Goal: Task Accomplishment & Management: Use online tool/utility

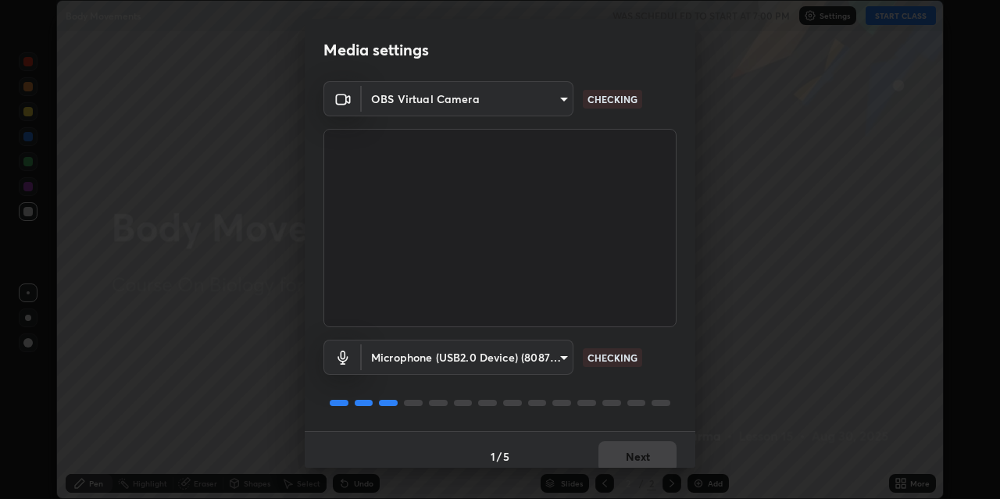
scroll to position [13, 0]
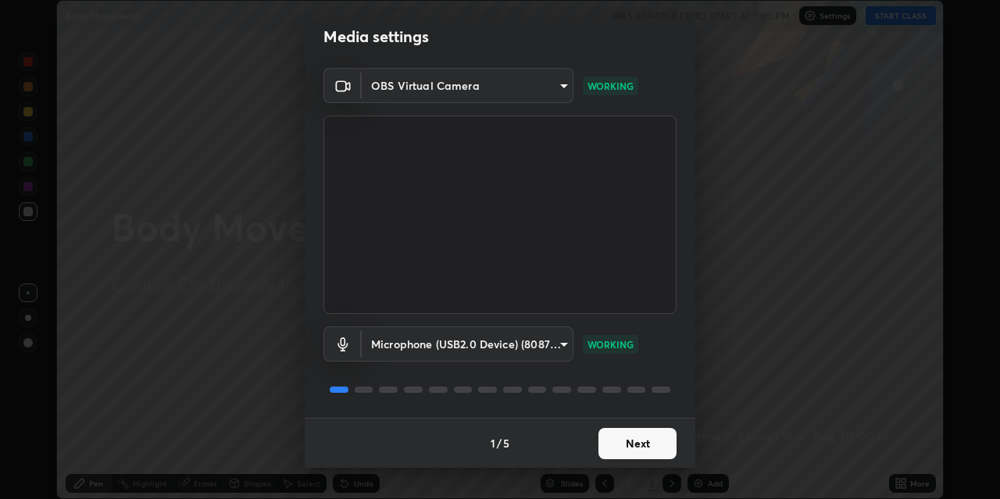
click at [636, 442] on button "Next" at bounding box center [637, 443] width 78 height 31
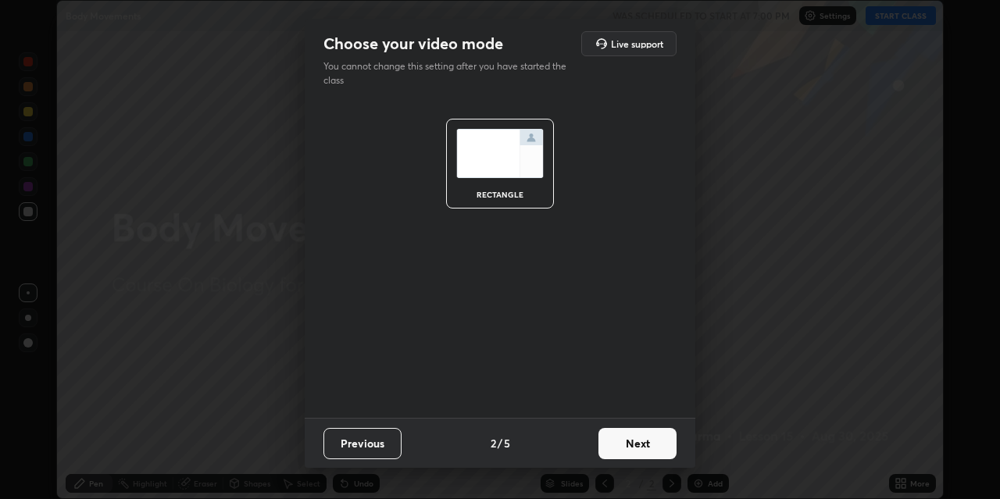
scroll to position [0, 0]
click at [637, 441] on button "Next" at bounding box center [637, 443] width 78 height 31
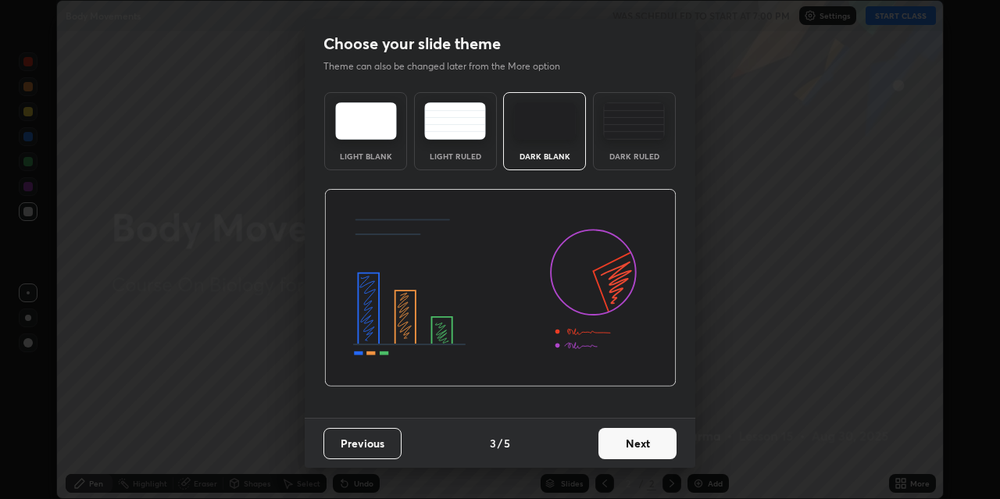
click at [636, 441] on button "Next" at bounding box center [637, 443] width 78 height 31
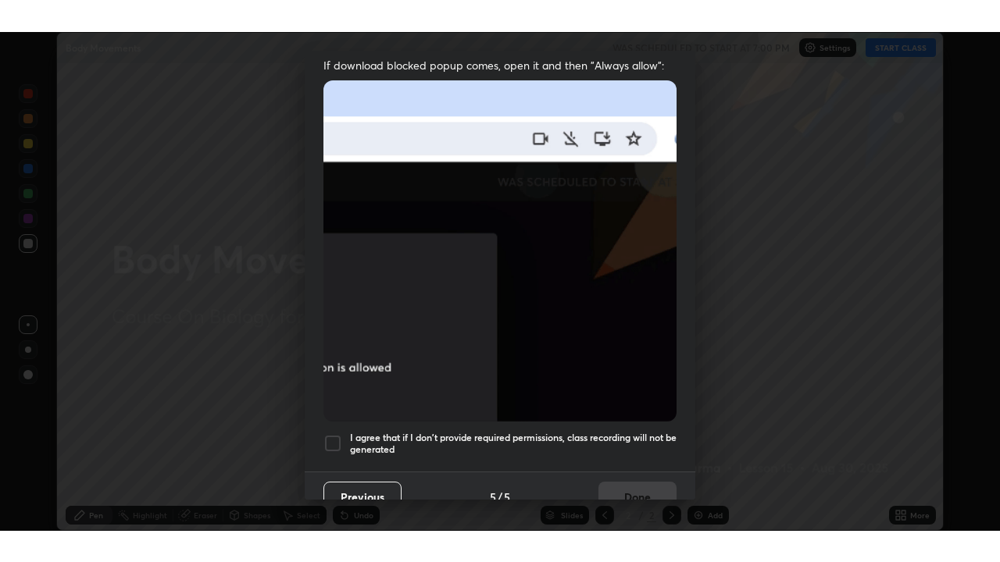
scroll to position [332, 0]
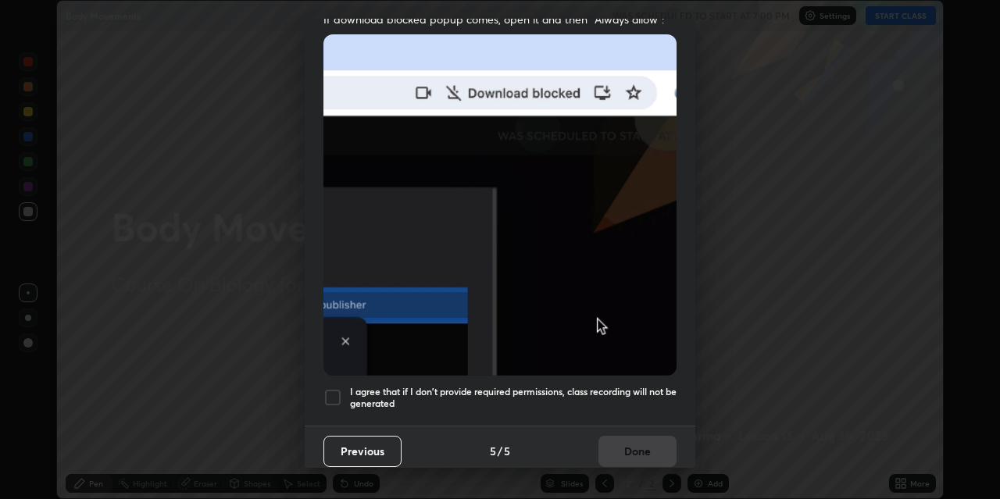
click at [338, 388] on div at bounding box center [332, 397] width 19 height 19
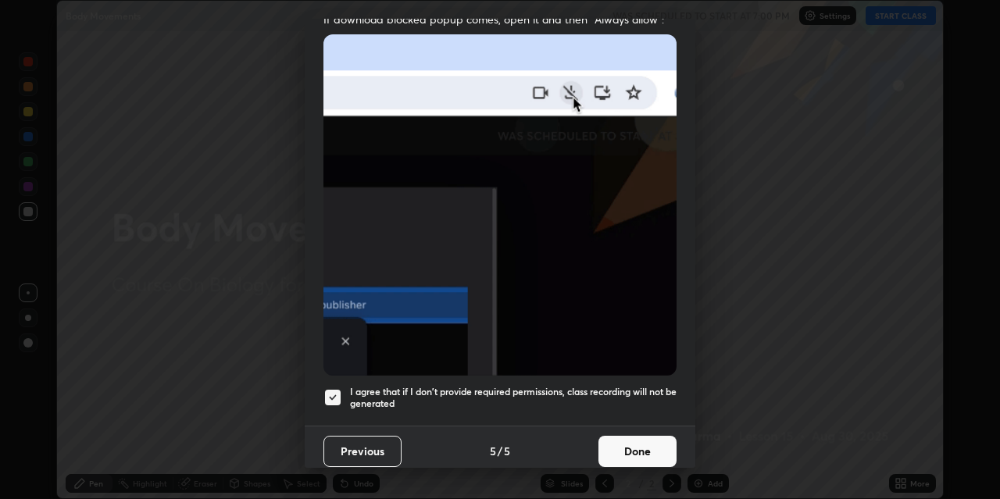
click at [624, 445] on button "Done" at bounding box center [637, 451] width 78 height 31
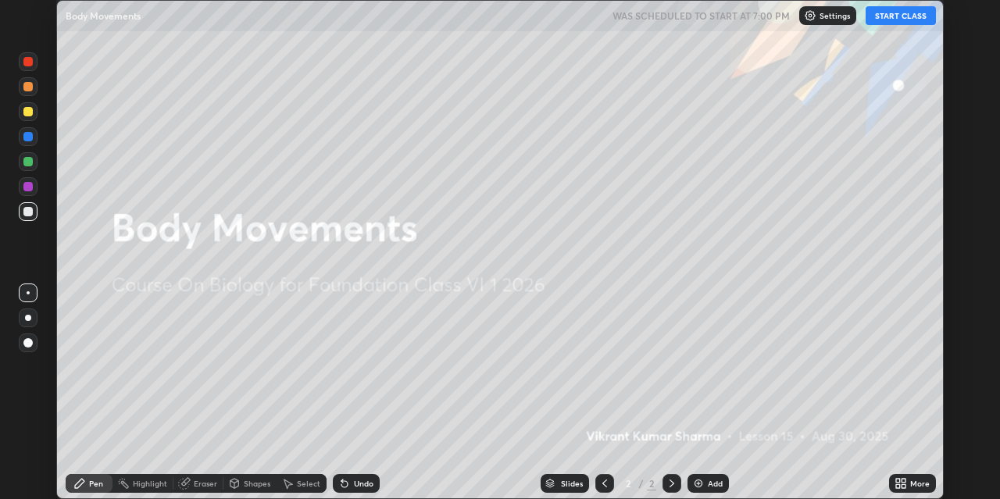
click at [912, 487] on div "More" at bounding box center [920, 484] width 20 height 8
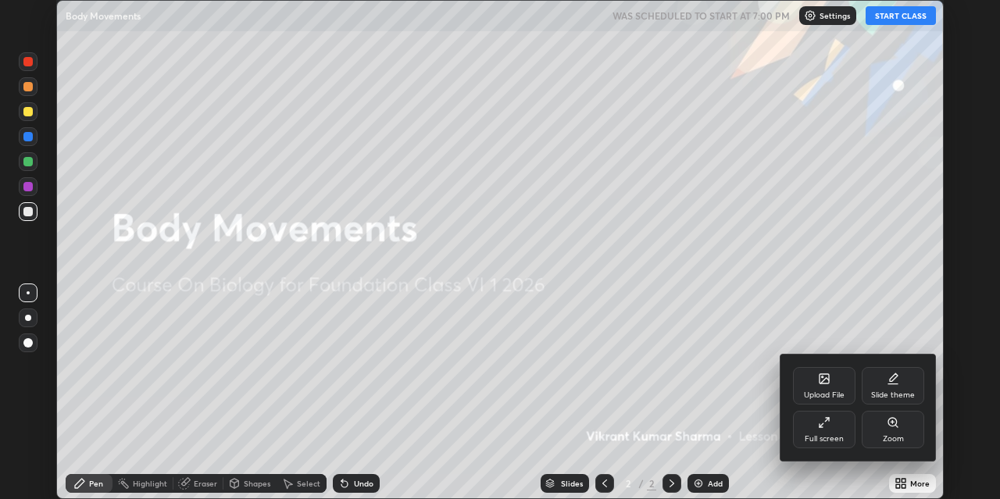
click at [831, 427] on div "Full screen" at bounding box center [824, 429] width 62 height 37
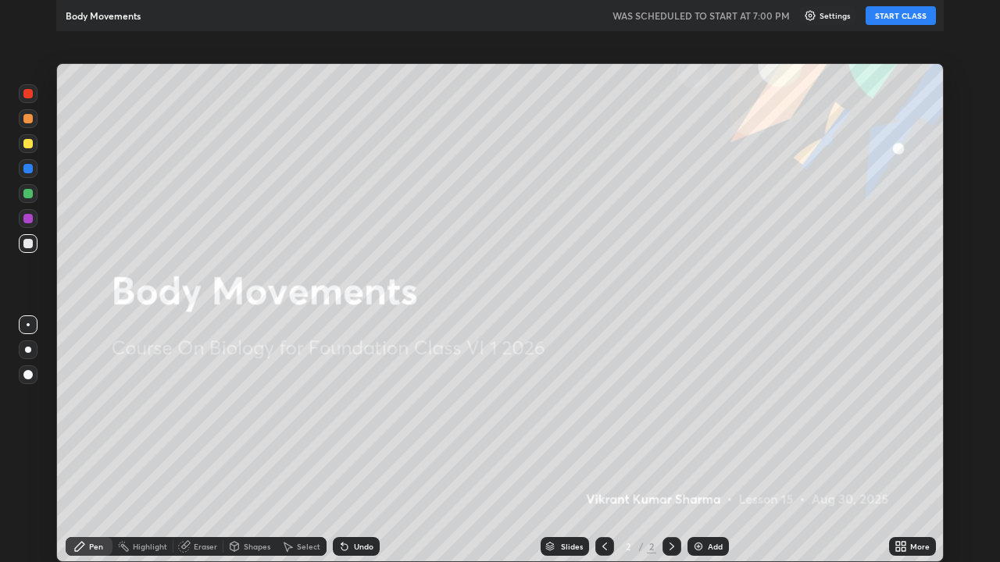
scroll to position [562, 1000]
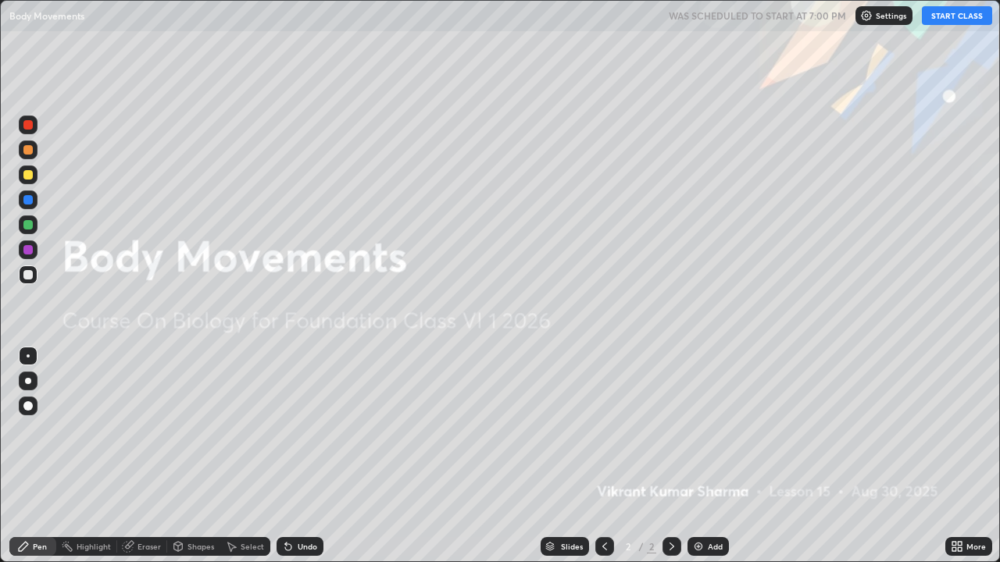
click at [708, 498] on div "Add" at bounding box center [715, 547] width 15 height 8
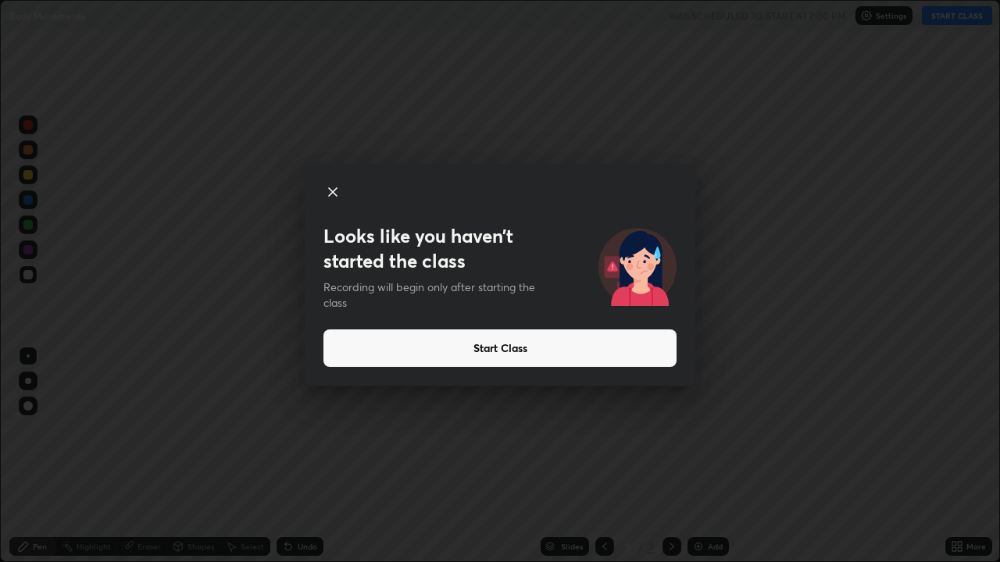
click at [501, 349] on button "Start Class" at bounding box center [499, 348] width 353 height 37
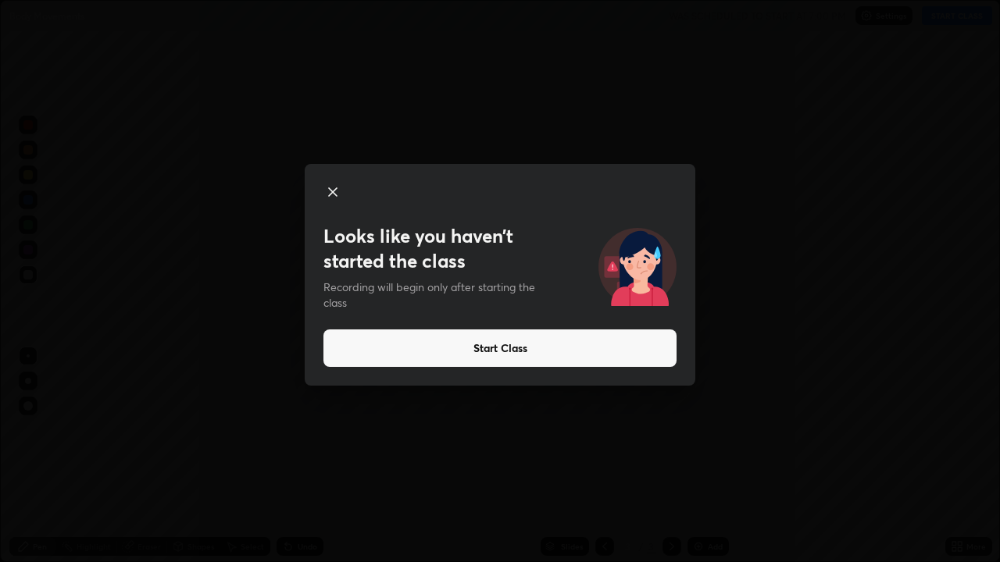
click at [509, 346] on button "Start Class" at bounding box center [499, 348] width 353 height 37
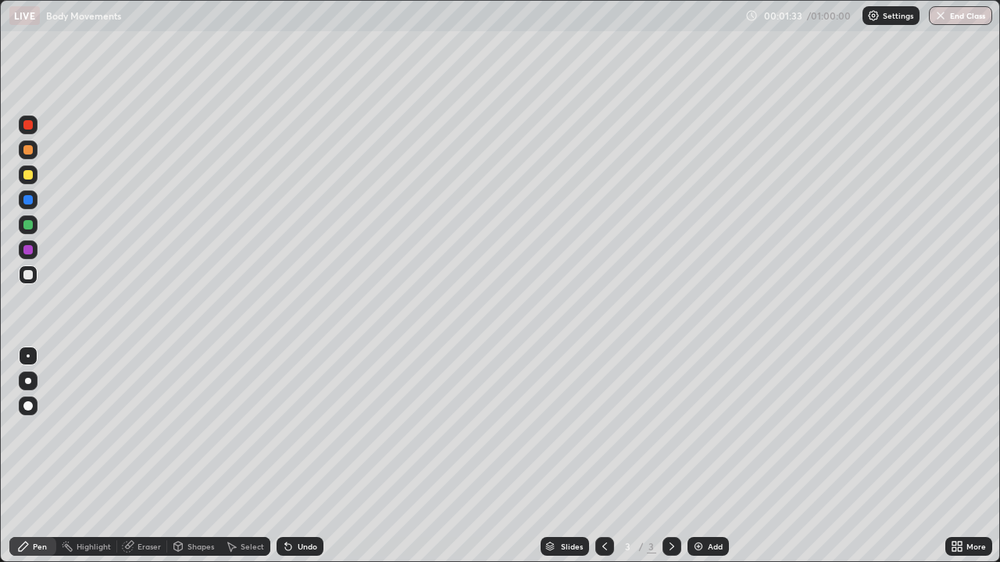
click at [27, 199] on div at bounding box center [27, 199] width 9 height 9
click at [26, 374] on div at bounding box center [28, 381] width 19 height 19
click at [27, 277] on div at bounding box center [27, 274] width 9 height 9
click at [28, 356] on div at bounding box center [28, 356] width 3 height 3
click at [28, 226] on div at bounding box center [27, 224] width 9 height 9
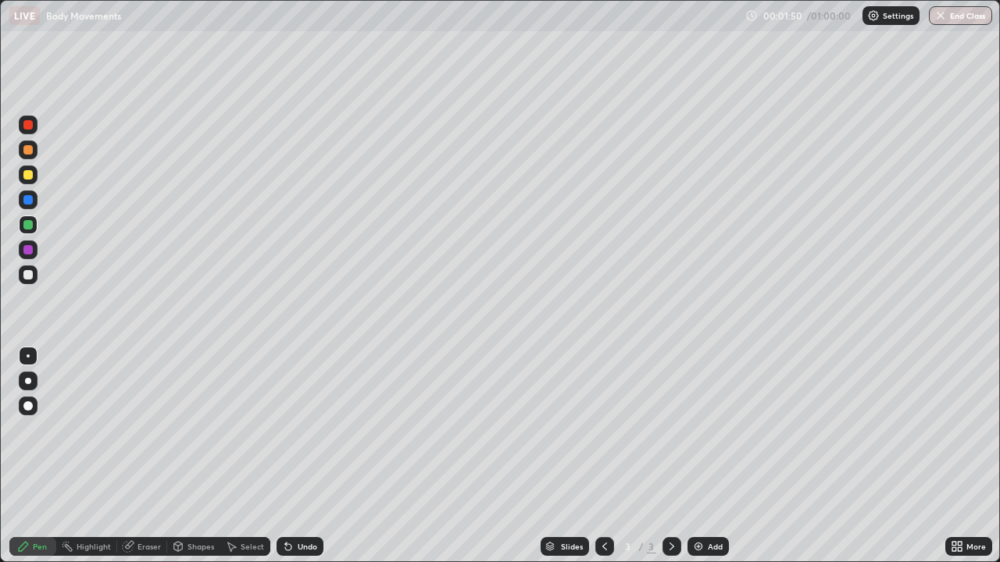
click at [29, 378] on div at bounding box center [28, 381] width 6 height 6
click at [28, 276] on div at bounding box center [27, 274] width 9 height 9
click at [28, 356] on div at bounding box center [28, 356] width 3 height 3
click at [298, 498] on div "Undo" at bounding box center [308, 547] width 20 height 8
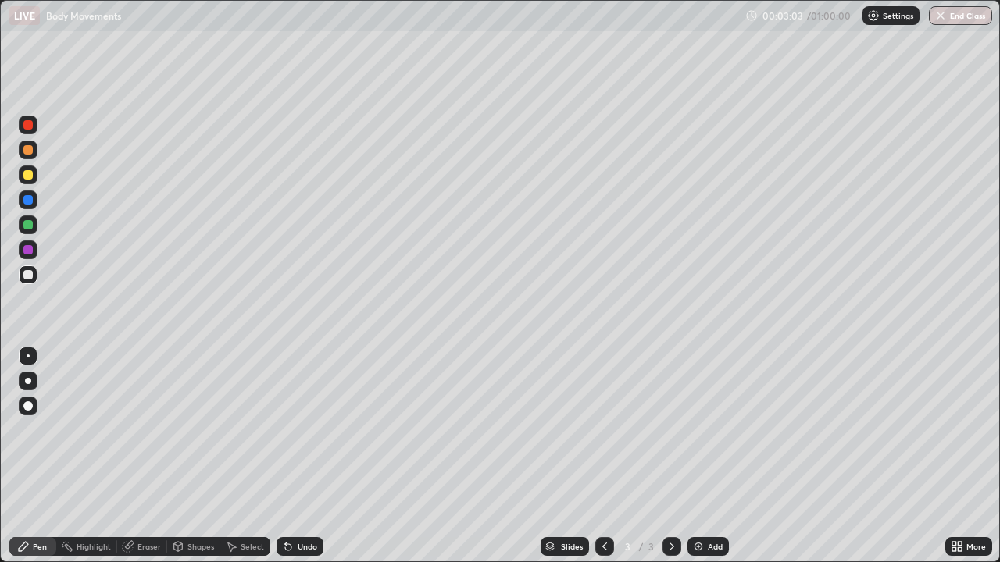
click at [300, 498] on div "Undo" at bounding box center [300, 546] width 47 height 19
click at [300, 498] on div "Undo" at bounding box center [308, 547] width 20 height 8
click at [298, 498] on div "Undo" at bounding box center [308, 547] width 20 height 8
click at [26, 151] on div at bounding box center [27, 149] width 9 height 9
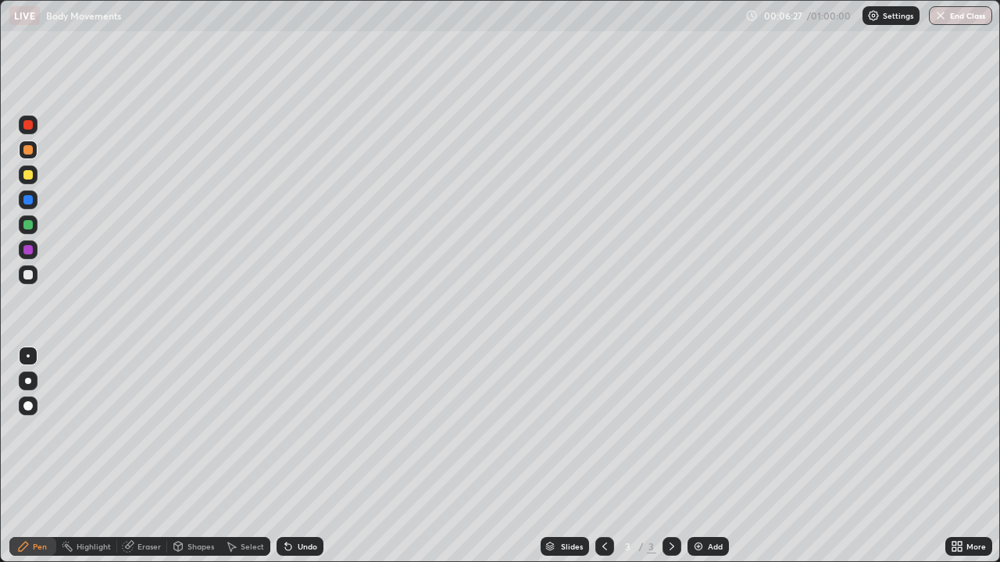
click at [32, 271] on div at bounding box center [27, 274] width 9 height 9
click at [28, 199] on div at bounding box center [27, 199] width 9 height 9
click at [294, 498] on div "Undo" at bounding box center [300, 546] width 47 height 19
click at [293, 498] on div "Undo" at bounding box center [300, 546] width 47 height 19
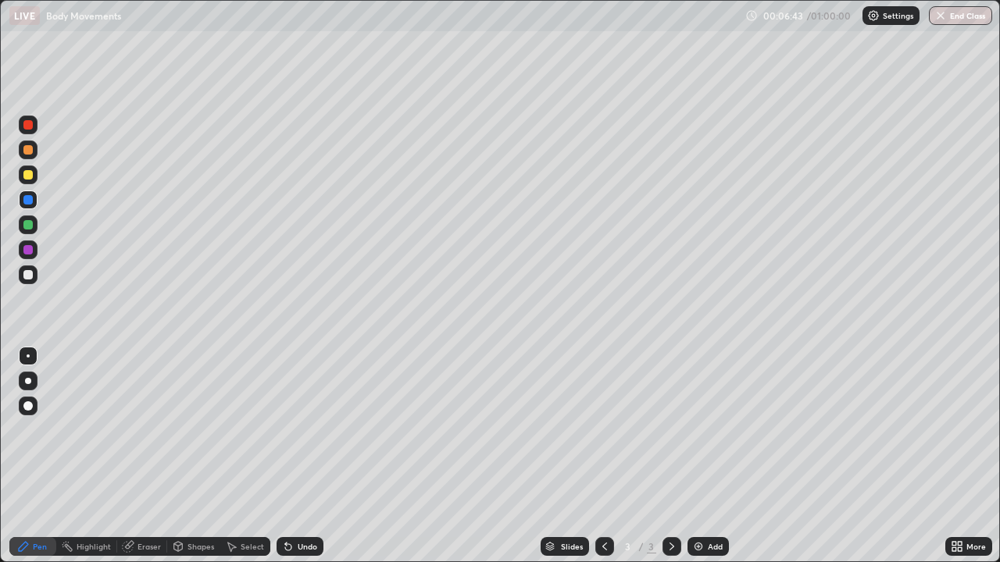
click at [291, 498] on icon at bounding box center [288, 547] width 12 height 12
click at [34, 273] on div at bounding box center [28, 275] width 19 height 19
click at [694, 498] on img at bounding box center [698, 547] width 12 height 12
click at [30, 198] on div at bounding box center [27, 199] width 9 height 9
click at [26, 380] on div at bounding box center [28, 381] width 6 height 6
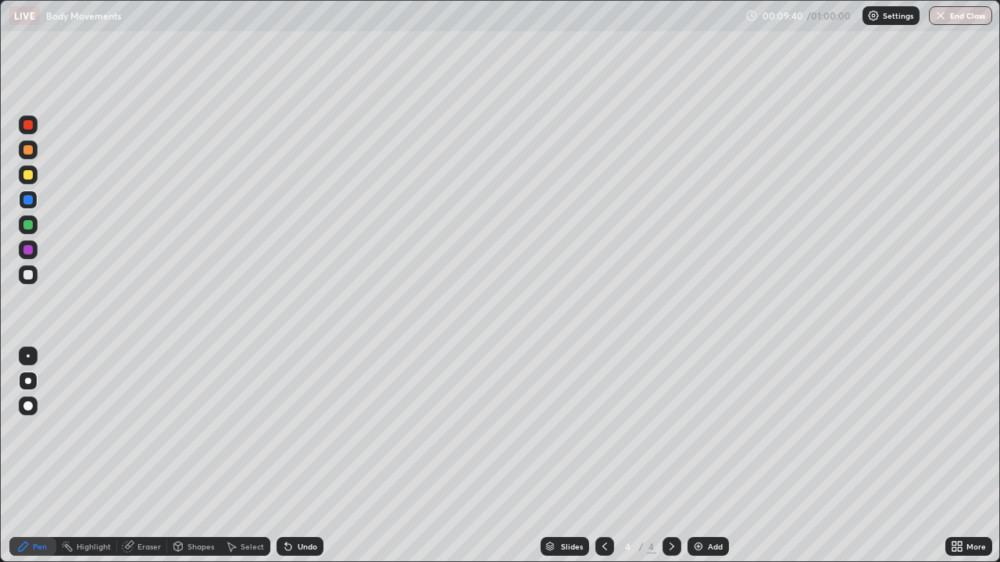
click at [27, 280] on div at bounding box center [28, 275] width 19 height 19
click at [28, 356] on div at bounding box center [28, 356] width 3 height 3
click at [28, 225] on div at bounding box center [27, 224] width 9 height 9
click at [30, 279] on div at bounding box center [27, 274] width 9 height 9
click at [303, 498] on div "Undo" at bounding box center [308, 547] width 20 height 8
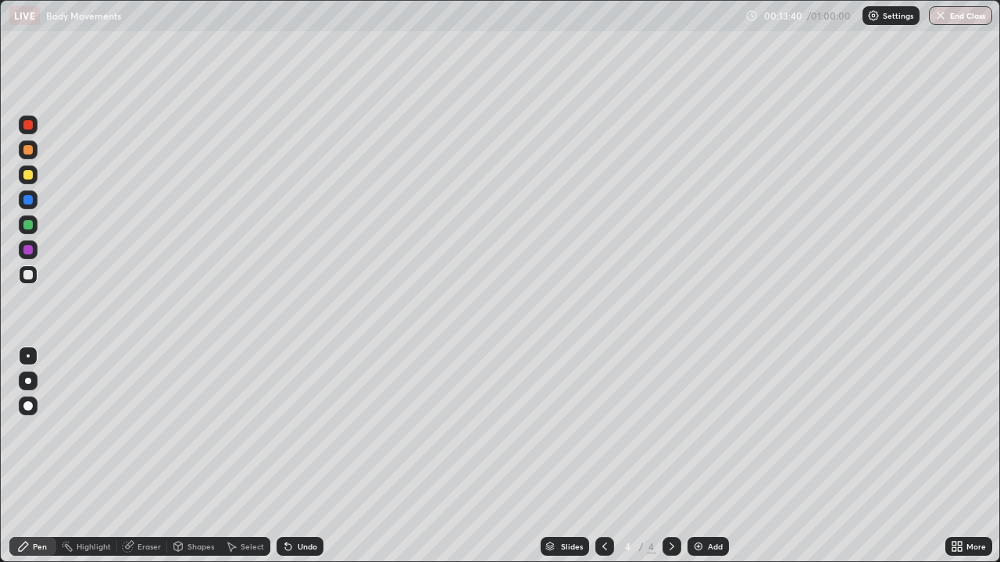
click at [299, 498] on div "Undo" at bounding box center [308, 547] width 20 height 8
click at [30, 252] on div at bounding box center [27, 249] width 9 height 9
click at [31, 272] on div at bounding box center [27, 274] width 9 height 9
click at [693, 498] on img at bounding box center [698, 547] width 12 height 12
click at [29, 202] on div at bounding box center [27, 199] width 9 height 9
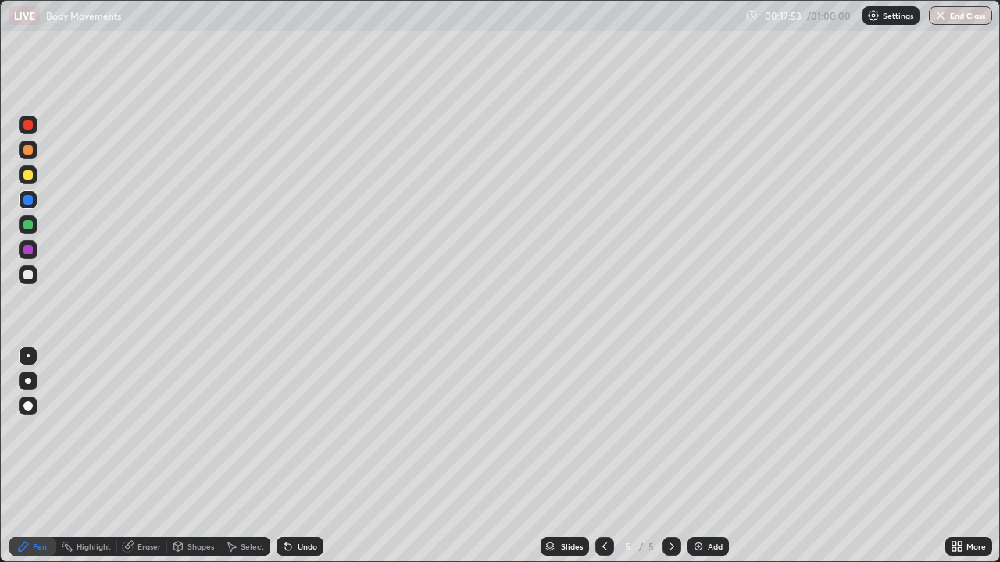
click at [29, 380] on div at bounding box center [28, 381] width 6 height 6
click at [142, 498] on div "Eraser" at bounding box center [148, 547] width 23 height 8
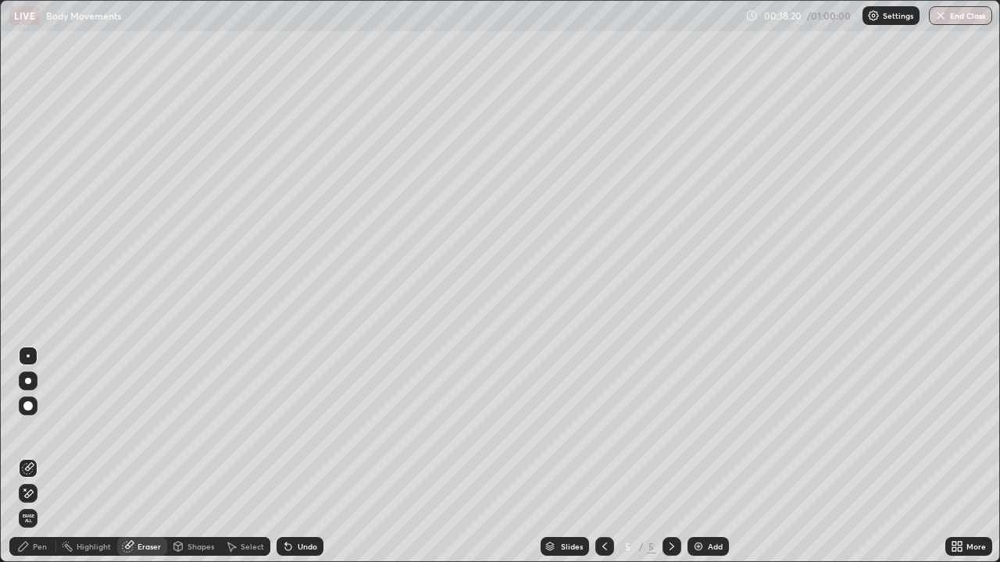
click at [35, 498] on div "Pen" at bounding box center [40, 547] width 14 height 8
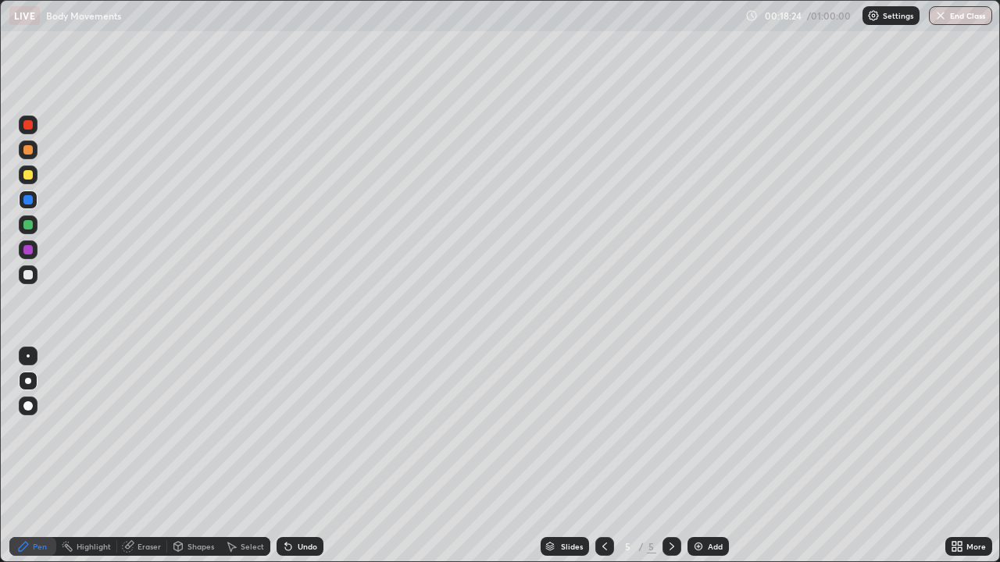
click at [32, 279] on div at bounding box center [28, 275] width 19 height 19
click at [28, 356] on div at bounding box center [28, 356] width 3 height 3
click at [30, 250] on div at bounding box center [27, 249] width 9 height 9
click at [298, 498] on div "Undo" at bounding box center [308, 547] width 20 height 8
click at [294, 498] on div "Undo" at bounding box center [300, 546] width 47 height 19
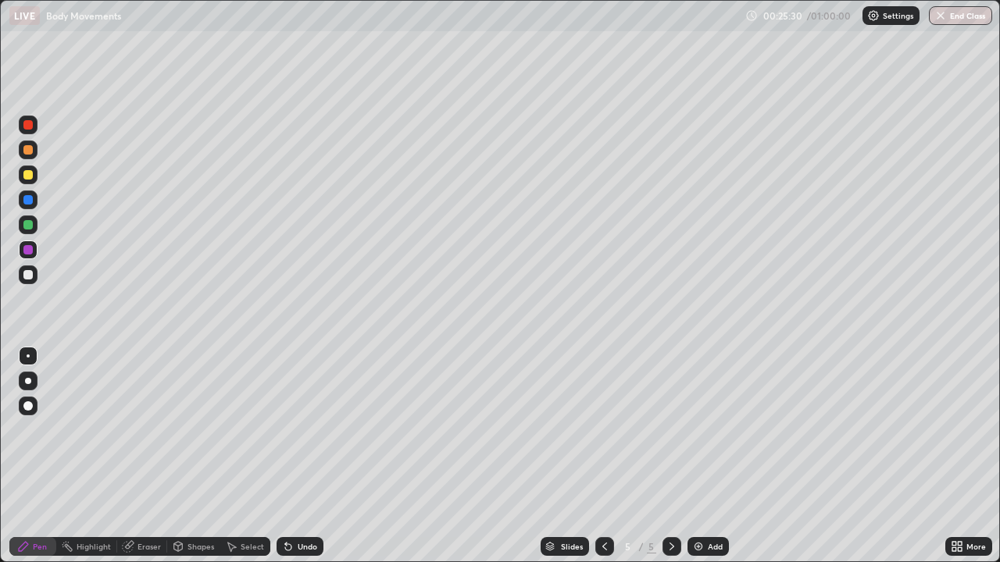
click at [31, 282] on div at bounding box center [28, 275] width 19 height 19
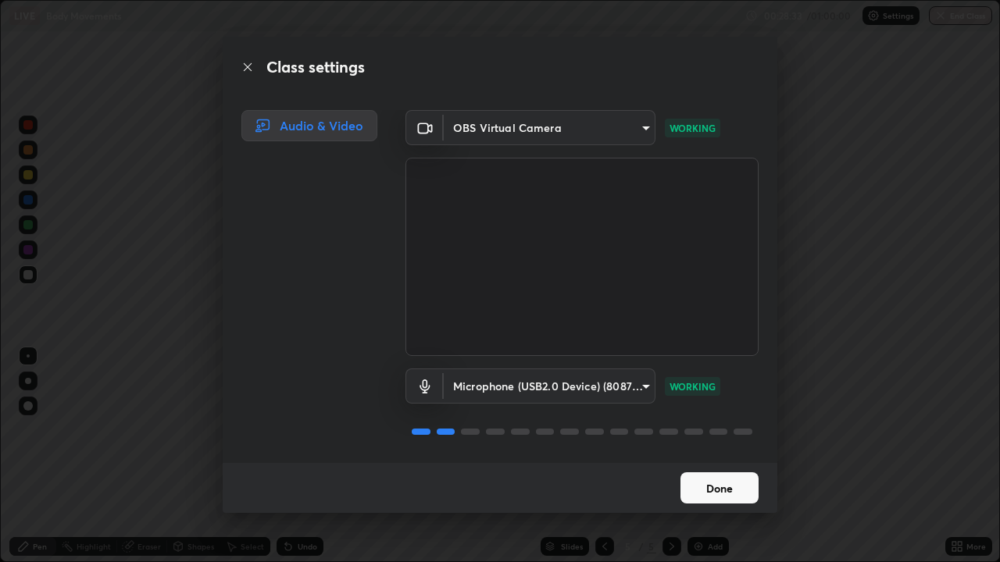
click at [708, 488] on button "Done" at bounding box center [719, 488] width 78 height 31
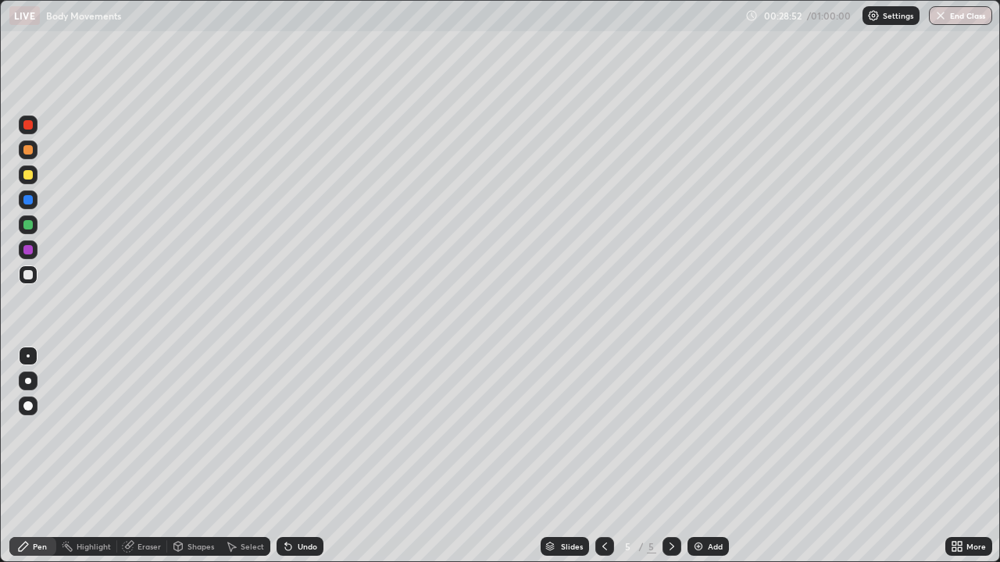
click at [30, 223] on div at bounding box center [27, 224] width 9 height 9
click at [34, 177] on div at bounding box center [28, 175] width 19 height 19
click at [28, 270] on div at bounding box center [27, 274] width 9 height 9
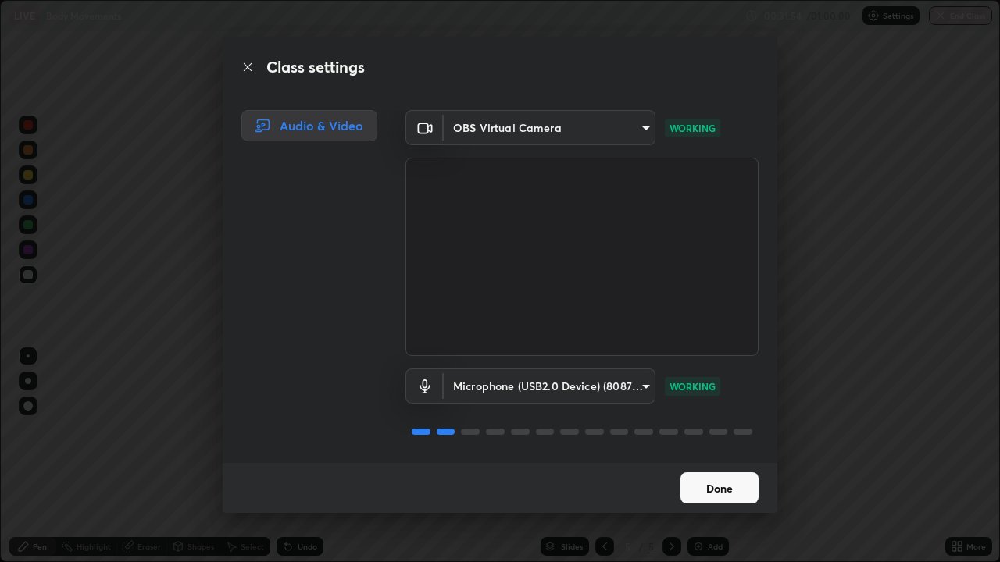
click at [711, 491] on button "Done" at bounding box center [719, 488] width 78 height 31
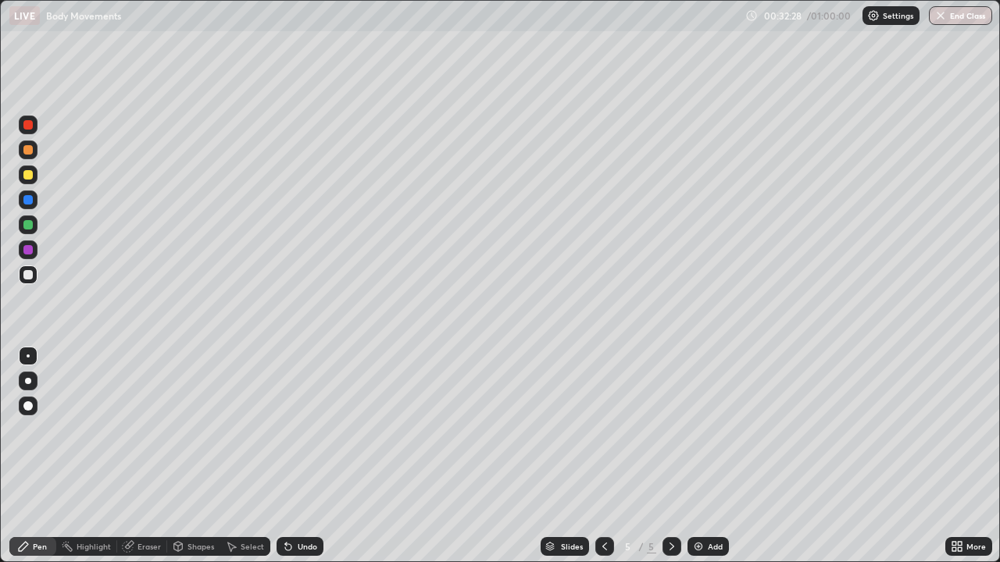
click at [31, 273] on div at bounding box center [27, 274] width 9 height 9
click at [29, 225] on div at bounding box center [27, 224] width 9 height 9
click at [31, 275] on div at bounding box center [27, 274] width 9 height 9
click at [295, 498] on div "Undo" at bounding box center [300, 546] width 47 height 19
click at [293, 498] on div "Undo" at bounding box center [300, 546] width 47 height 19
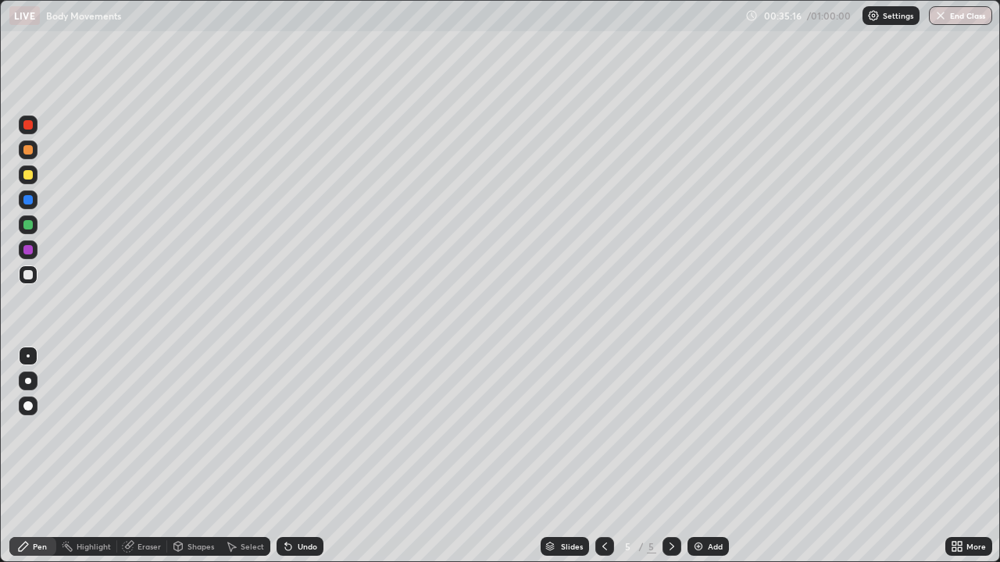
click at [30, 251] on div at bounding box center [27, 249] width 9 height 9
click at [30, 273] on div at bounding box center [27, 274] width 9 height 9
click at [26, 250] on div at bounding box center [27, 249] width 9 height 9
click at [27, 224] on div at bounding box center [27, 224] width 9 height 9
click at [29, 279] on div at bounding box center [27, 274] width 9 height 9
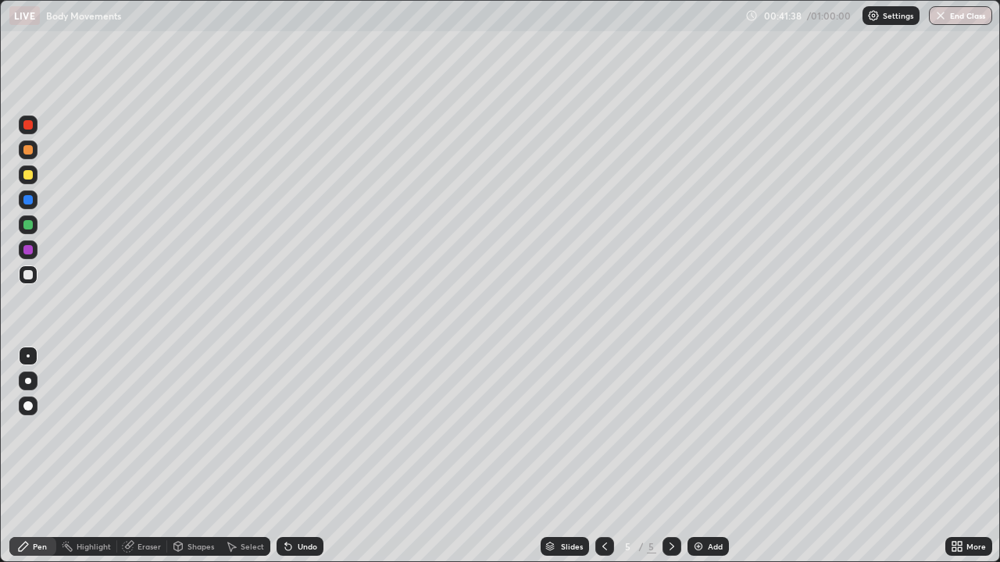
click at [949, 17] on button "End Class" at bounding box center [960, 15] width 63 height 19
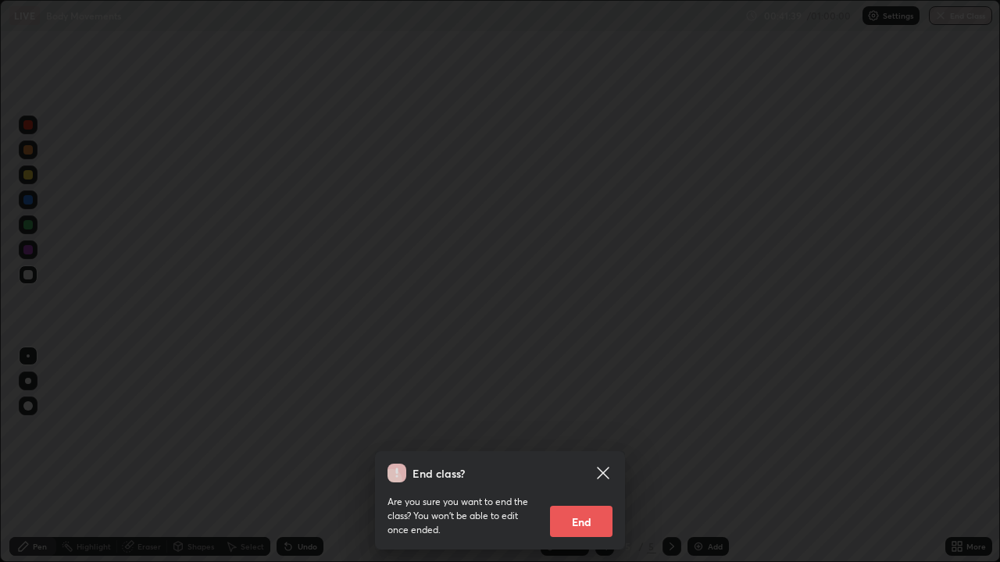
click at [574, 498] on button "End" at bounding box center [581, 521] width 62 height 31
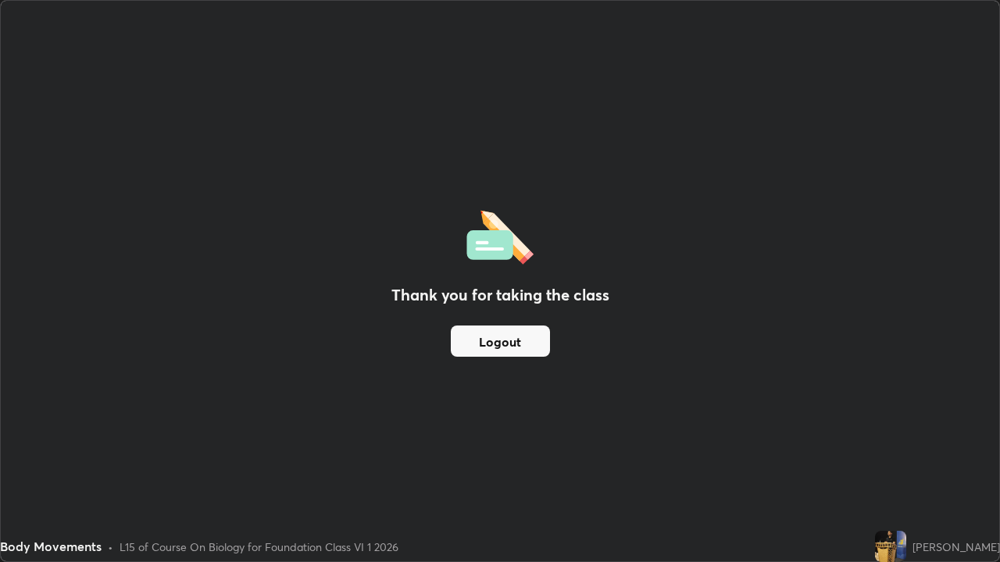
click at [519, 344] on button "Logout" at bounding box center [500, 341] width 99 height 31
click at [518, 345] on button "Logout" at bounding box center [500, 341] width 99 height 31
click at [523, 348] on button "Logout" at bounding box center [500, 341] width 99 height 31
click at [576, 498] on div "Body Movements • L15 of Course On Biology for Foundation Class VI 1 2026" at bounding box center [434, 546] width 869 height 31
